Goal: Navigation & Orientation: Find specific page/section

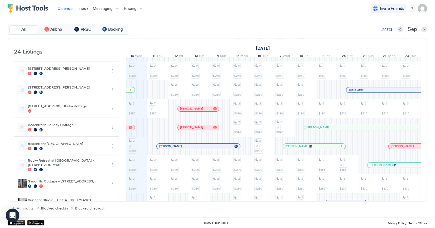
scroll to position [0, 316]
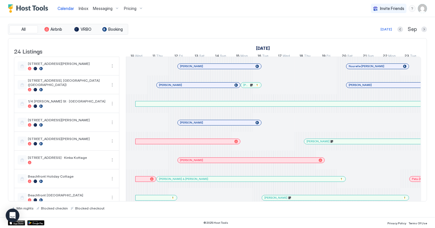
scroll to position [0, 316]
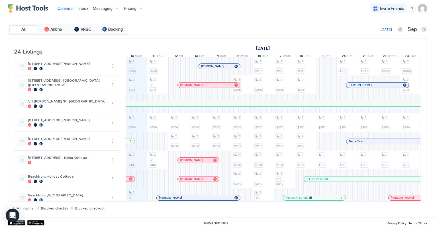
click at [79, 7] on span "Inbox" at bounding box center [84, 8] width 10 height 5
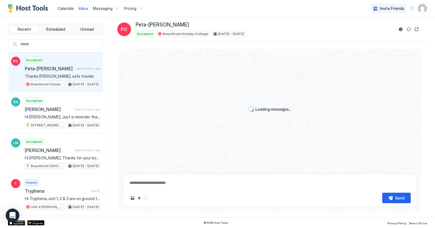
scroll to position [307, 0]
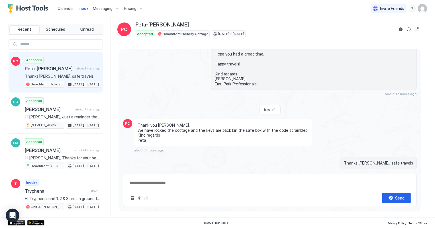
click at [69, 7] on span "Calendar" at bounding box center [66, 8] width 17 height 5
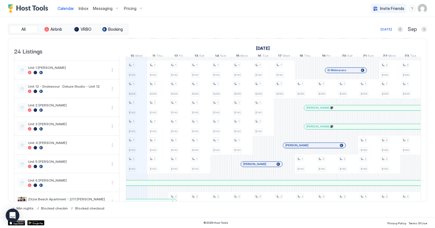
scroll to position [310, 0]
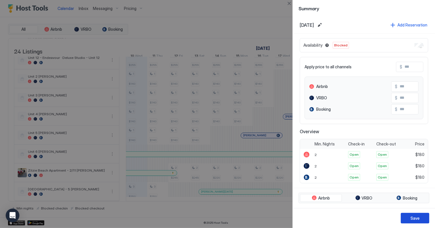
click at [424, 217] on button "Save" at bounding box center [415, 218] width 28 height 11
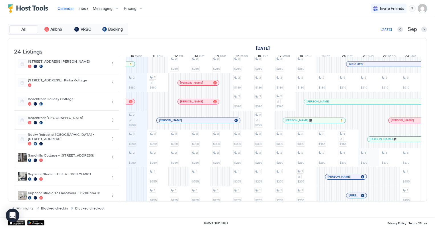
scroll to position [0, 0]
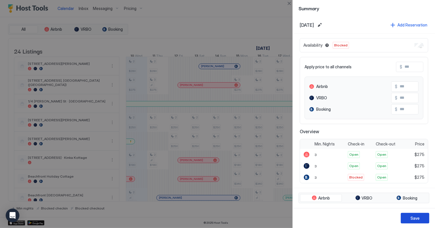
click at [412, 218] on div "Save" at bounding box center [414, 218] width 9 height 6
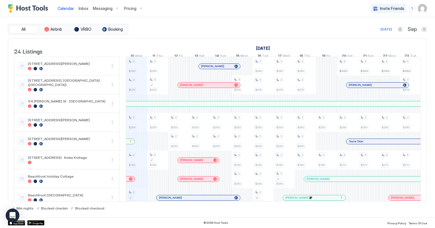
click at [81, 9] on span "Inbox" at bounding box center [84, 8] width 10 height 5
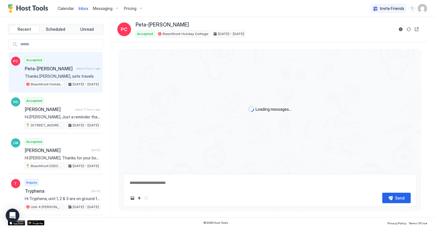
scroll to position [307, 0]
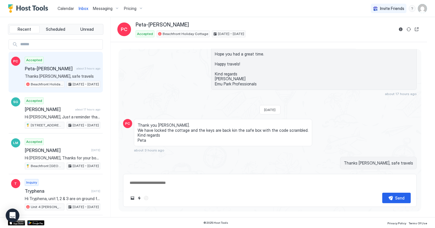
click at [65, 8] on span "Calendar" at bounding box center [66, 8] width 17 height 5
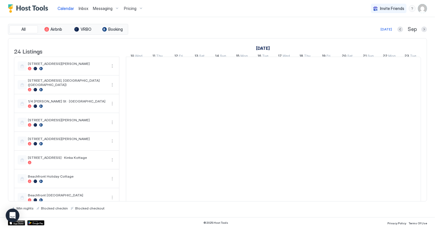
scroll to position [0, 316]
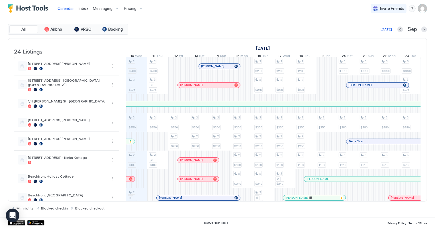
click at [83, 8] on span "Inbox" at bounding box center [84, 8] width 10 height 5
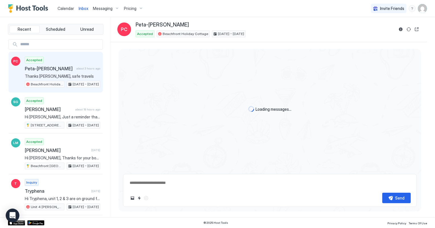
scroll to position [307, 0]
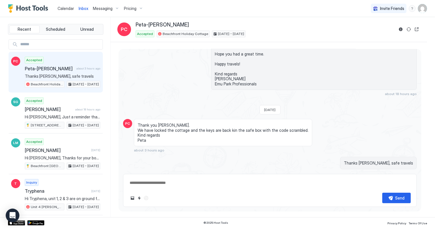
click at [64, 70] on span "Peta-[PERSON_NAME]" at bounding box center [49, 69] width 49 height 6
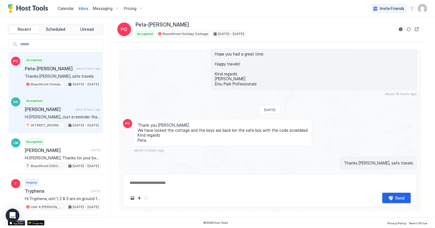
click at [67, 122] on div "[DATE] - [DATE]" at bounding box center [84, 125] width 34 height 7
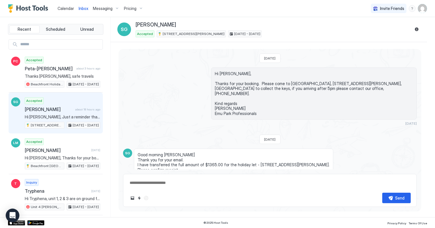
click at [66, 7] on span "Calendar" at bounding box center [66, 8] width 17 height 5
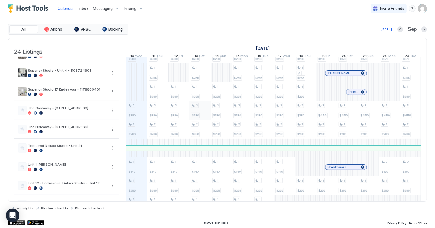
scroll to position [155, 0]
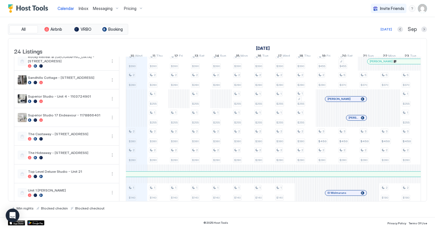
click at [81, 8] on span "Inbox" at bounding box center [84, 8] width 10 height 5
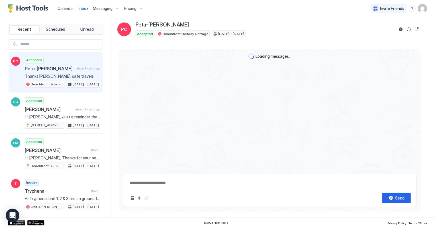
click at [64, 9] on span "Calendar" at bounding box center [66, 8] width 17 height 5
type textarea "*"
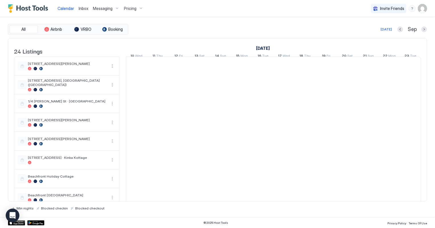
scroll to position [0, 316]
